Goal: Task Accomplishment & Management: Manage account settings

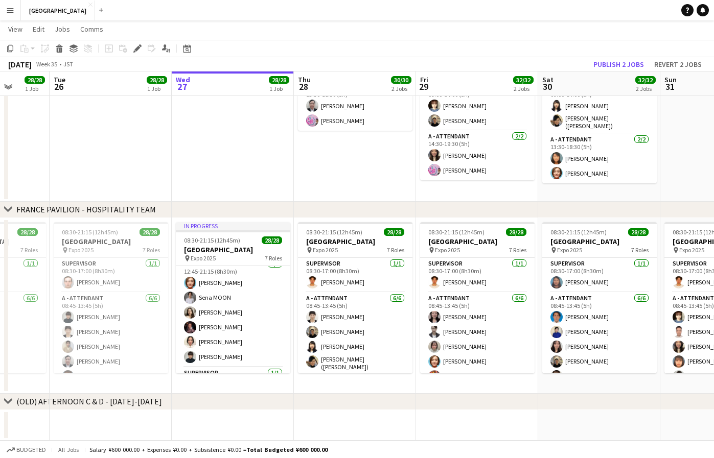
scroll to position [308, 0]
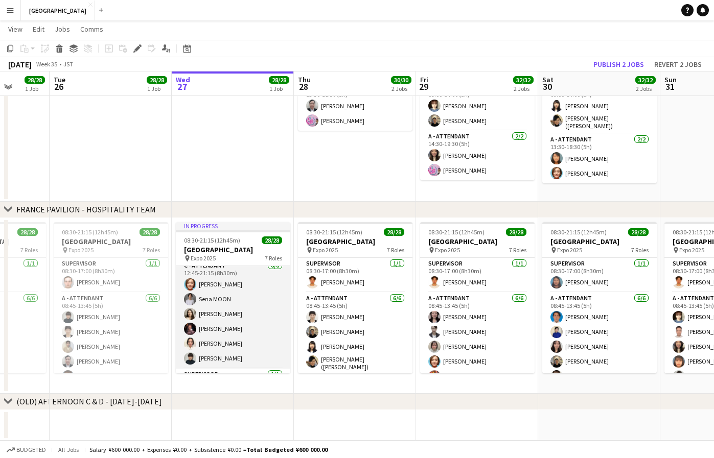
click at [214, 286] on app-card-role "C - ATTENDANT [DATE] 12:45-21:15 (8h30m) [PERSON_NAME] [PERSON_NAME] [PERSON_NA…" at bounding box center [233, 314] width 114 height 109
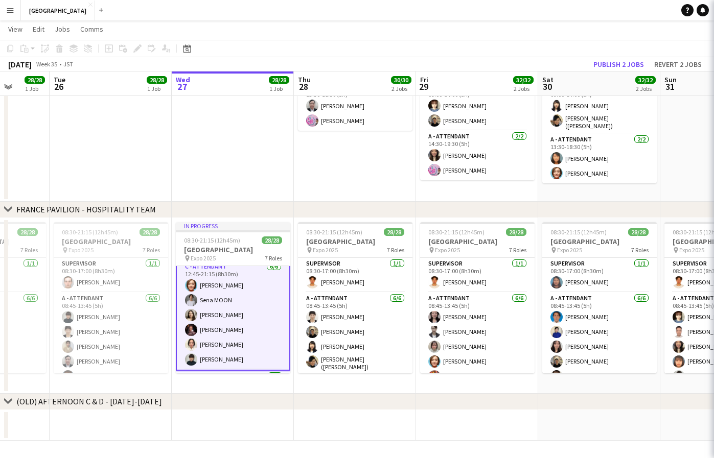
scroll to position [309, 0]
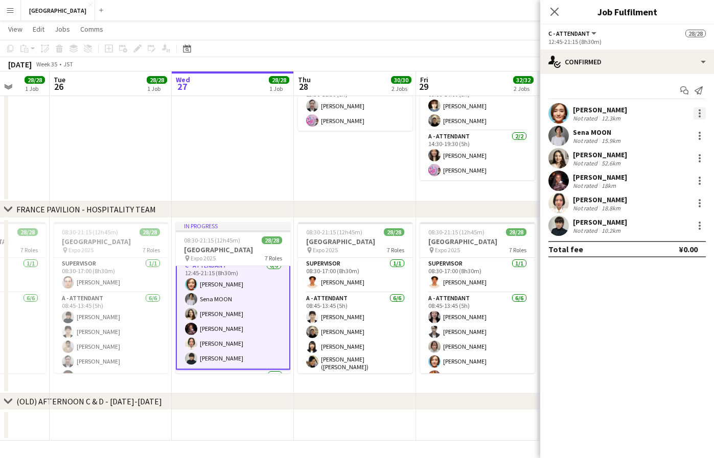
click at [700, 115] on div at bounding box center [699, 113] width 12 height 12
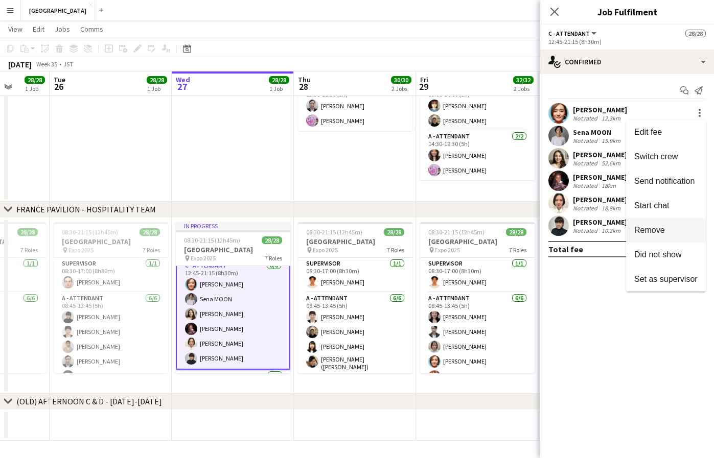
click at [652, 231] on span "Remove" at bounding box center [649, 230] width 31 height 9
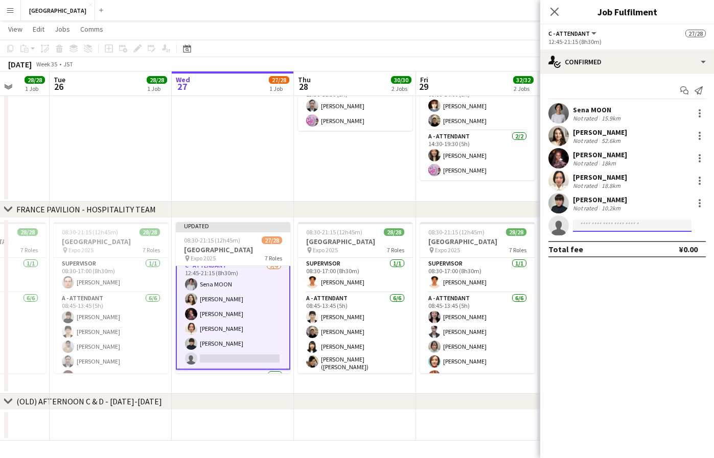
click at [600, 223] on input at bounding box center [632, 226] width 119 height 12
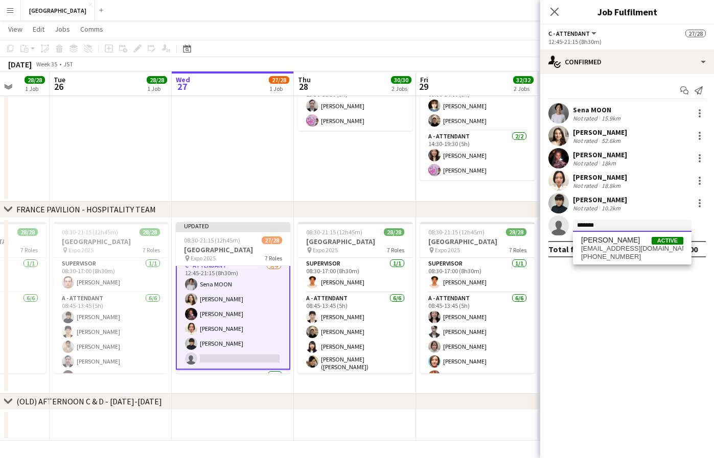
type input "*******"
click at [614, 262] on div "[PERSON_NAME] Active [EMAIL_ADDRESS][DOMAIN_NAME] [PHONE_NUMBER]" at bounding box center [632, 248] width 119 height 33
click at [617, 252] on span "[EMAIL_ADDRESS][DOMAIN_NAME]" at bounding box center [632, 249] width 102 height 8
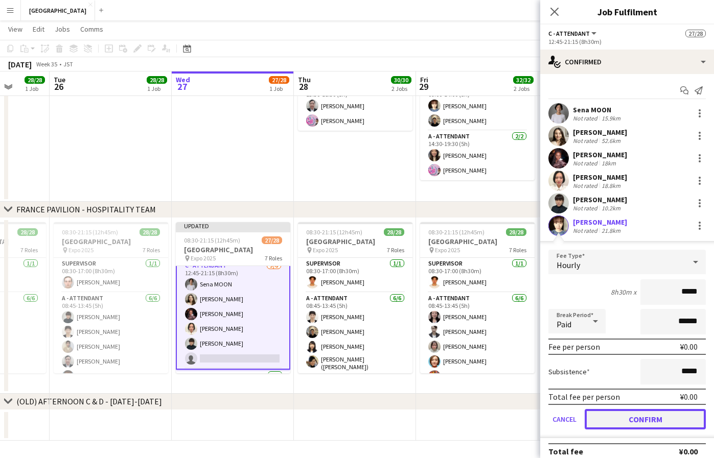
click at [645, 424] on button "Confirm" at bounding box center [645, 419] width 121 height 20
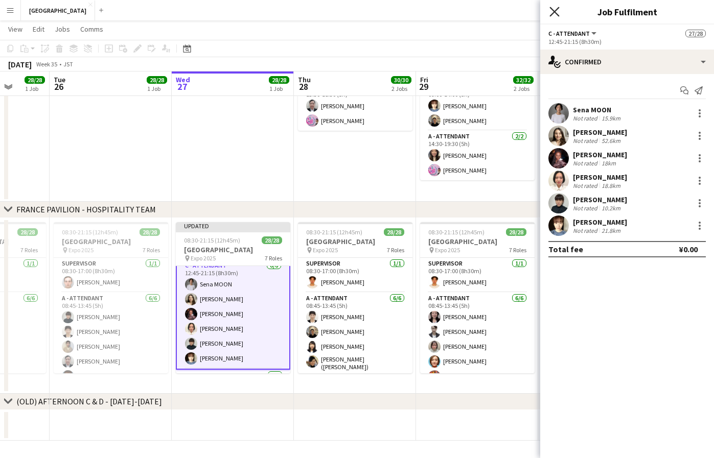
click at [555, 8] on icon "Close pop-in" at bounding box center [554, 12] width 10 height 10
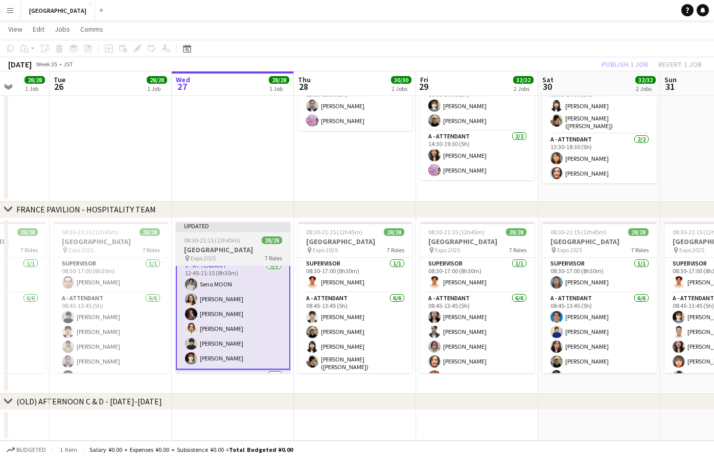
click at [255, 229] on div "Updated" at bounding box center [233, 226] width 114 height 8
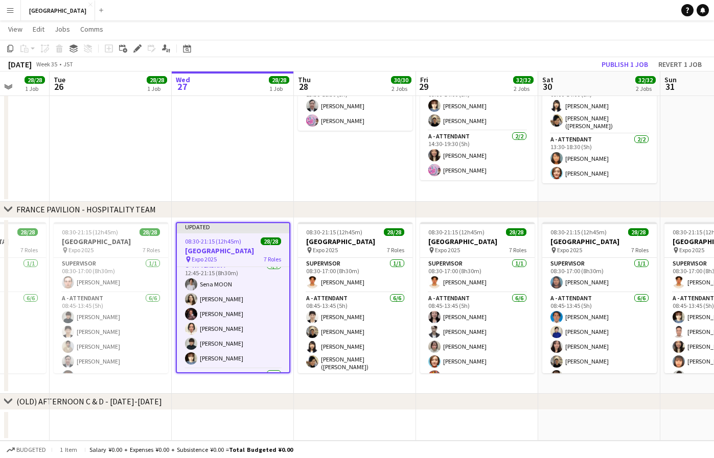
scroll to position [308, 0]
click at [639, 68] on button "Publish 1 job" at bounding box center [624, 64] width 55 height 13
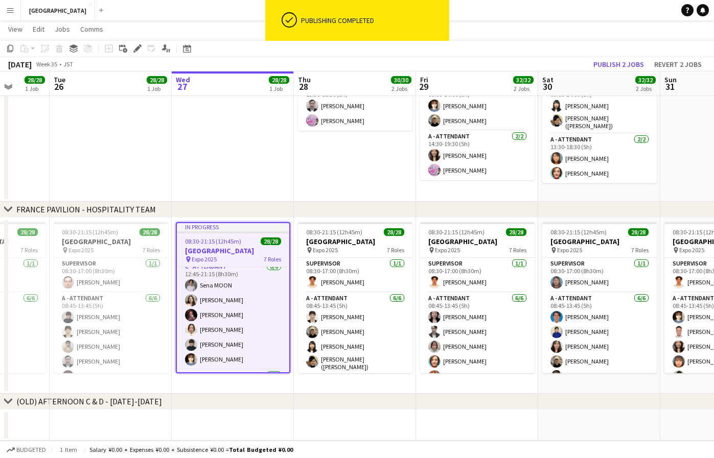
click at [225, 234] on app-job-card "In progress 08:30-21:15 (12h45m) 28/28 [GEOGRAPHIC_DATA] pin Expo 2025 7 Roles …" at bounding box center [233, 297] width 114 height 151
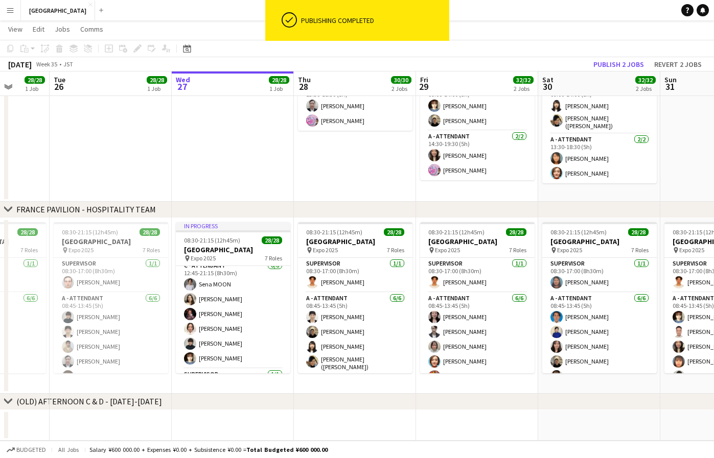
click at [19, 15] on button "Menu" at bounding box center [10, 10] width 20 height 20
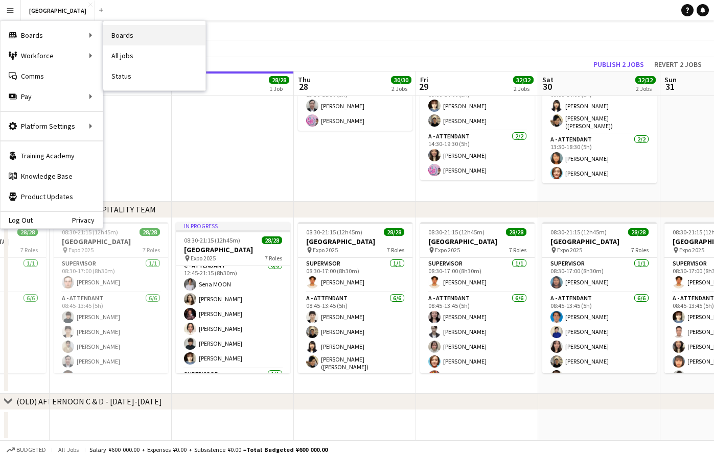
click at [195, 41] on link "Boards" at bounding box center [154, 35] width 102 height 20
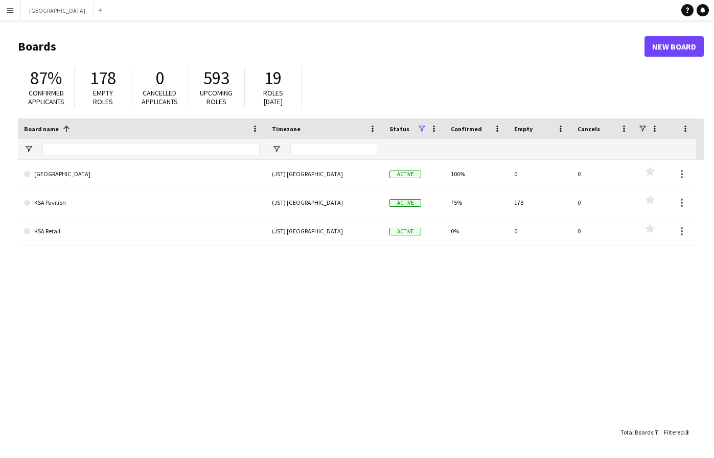
click at [18, 13] on button "Menu" at bounding box center [10, 10] width 20 height 20
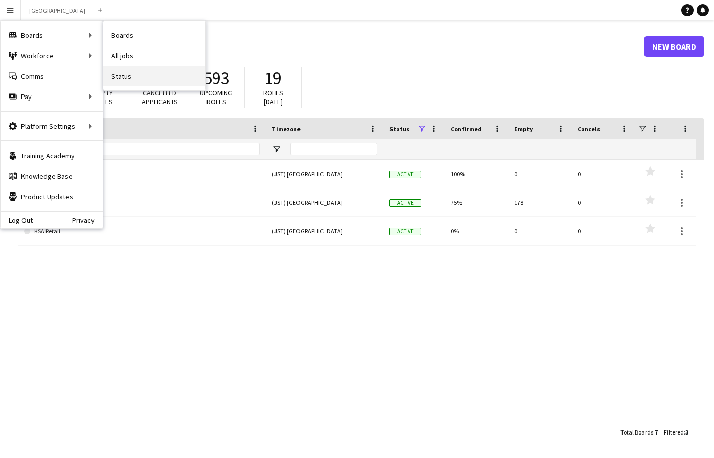
click at [127, 73] on link "Status" at bounding box center [154, 76] width 102 height 20
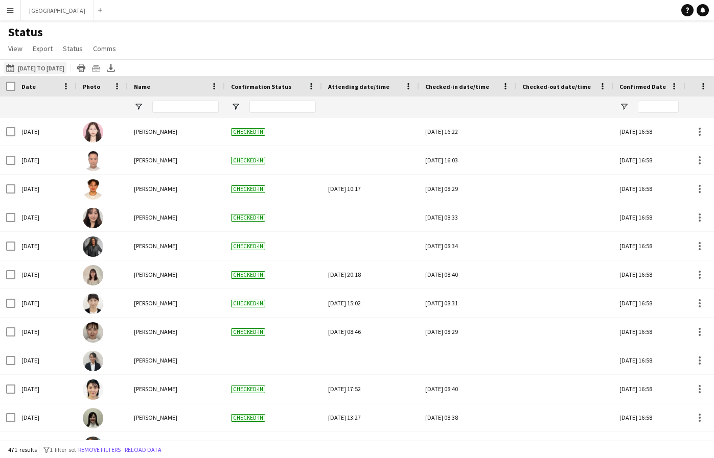
click at [66, 65] on button "[DATE] to [DATE] [DATE] to [DATE]" at bounding box center [35, 68] width 62 height 12
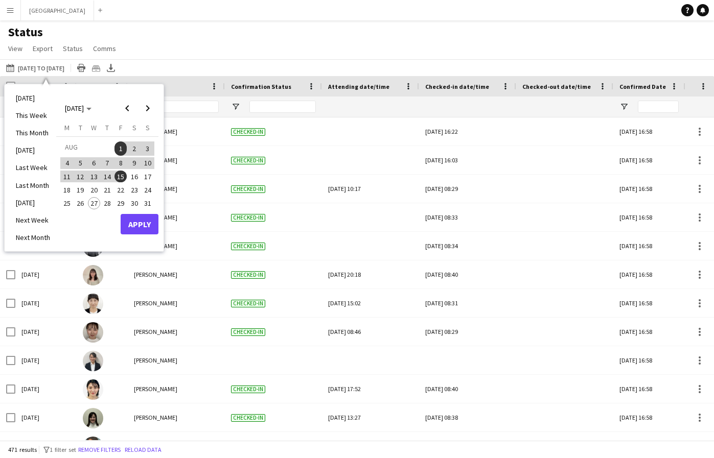
click at [98, 202] on span "27" at bounding box center [94, 203] width 12 height 12
click at [136, 219] on button "Apply" at bounding box center [140, 224] width 38 height 20
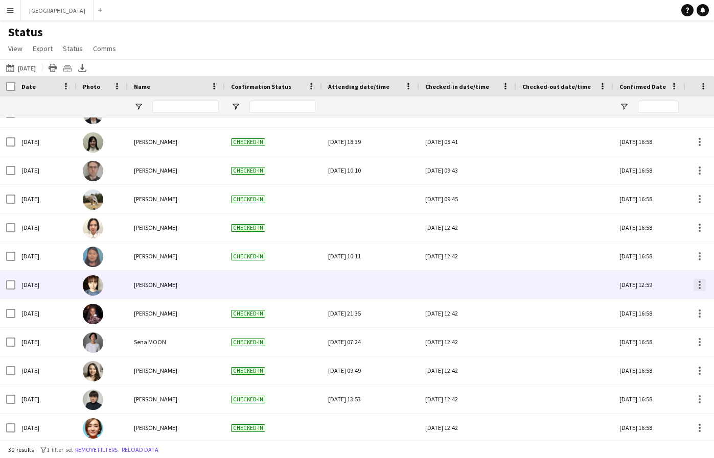
click at [696, 285] on div at bounding box center [699, 285] width 12 height 12
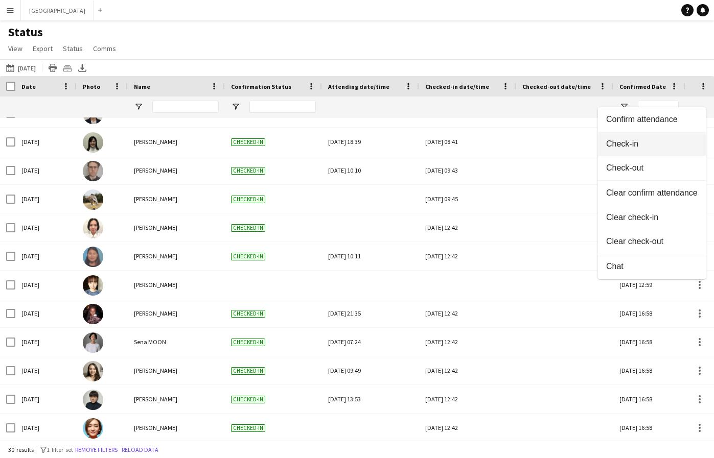
click at [639, 145] on span "Check-in" at bounding box center [651, 143] width 91 height 9
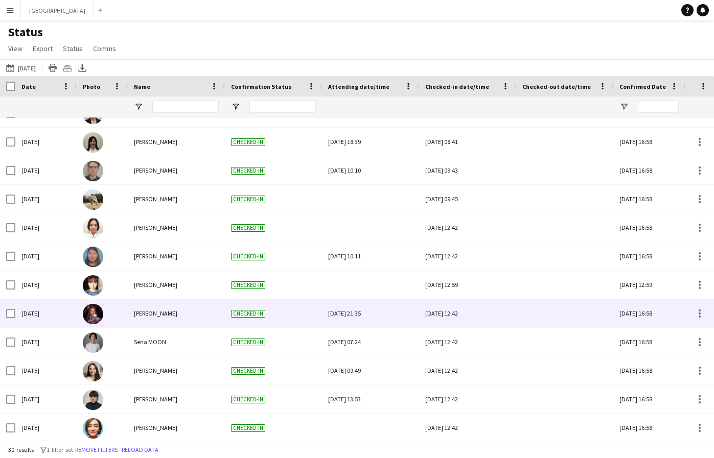
scroll to position [362, 0]
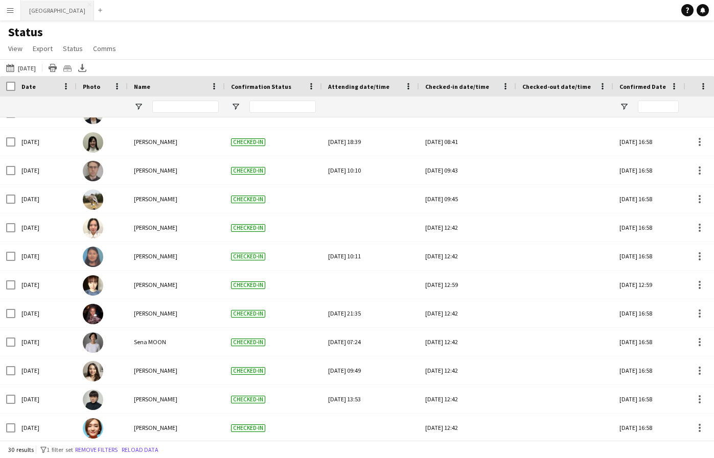
click at [51, 12] on button "[GEOGRAPHIC_DATA] Close" at bounding box center [57, 11] width 73 height 20
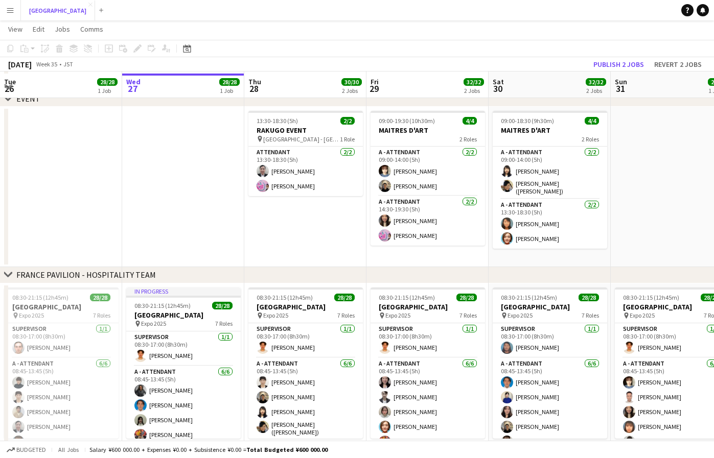
scroll to position [104, 0]
